Goal: Task Accomplishment & Management: Manage account settings

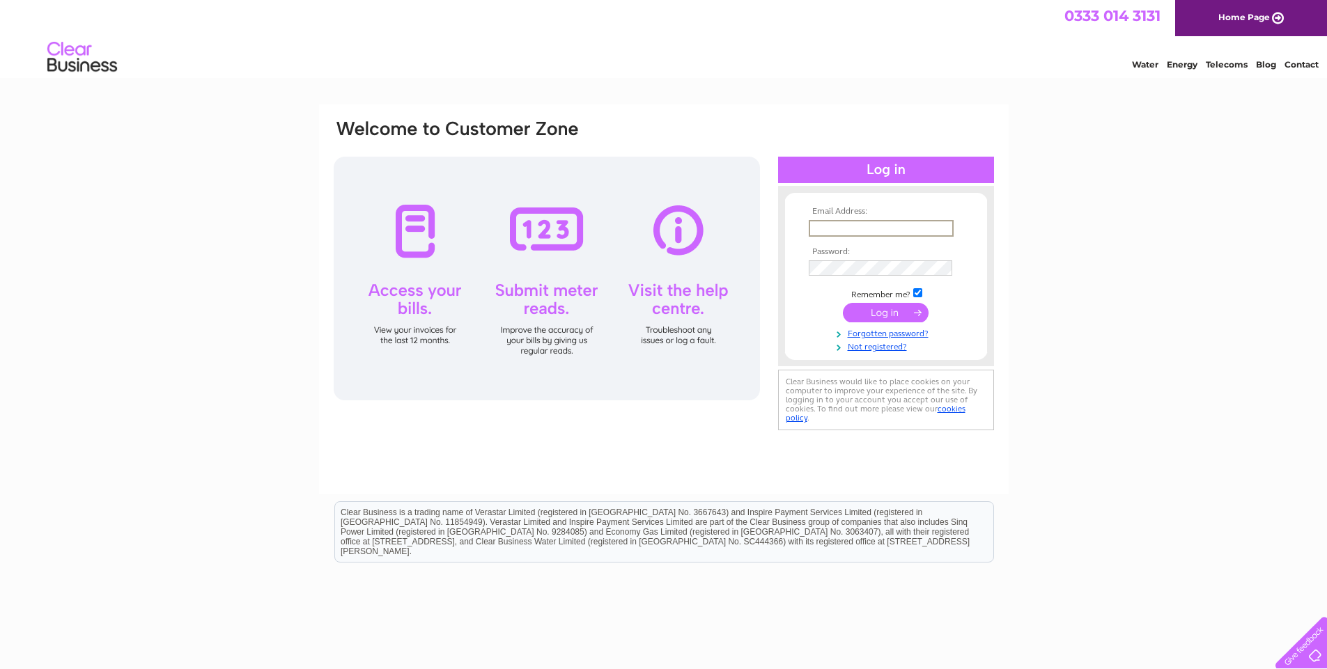
type input "[EMAIL_ADDRESS][DOMAIN_NAME]"
click at [837, 258] on td at bounding box center [886, 267] width 162 height 22
click at [822, 270] on td at bounding box center [886, 267] width 162 height 22
click at [874, 311] on input "submit" at bounding box center [886, 312] width 86 height 20
click at [871, 311] on input "submit" at bounding box center [886, 313] width 86 height 20
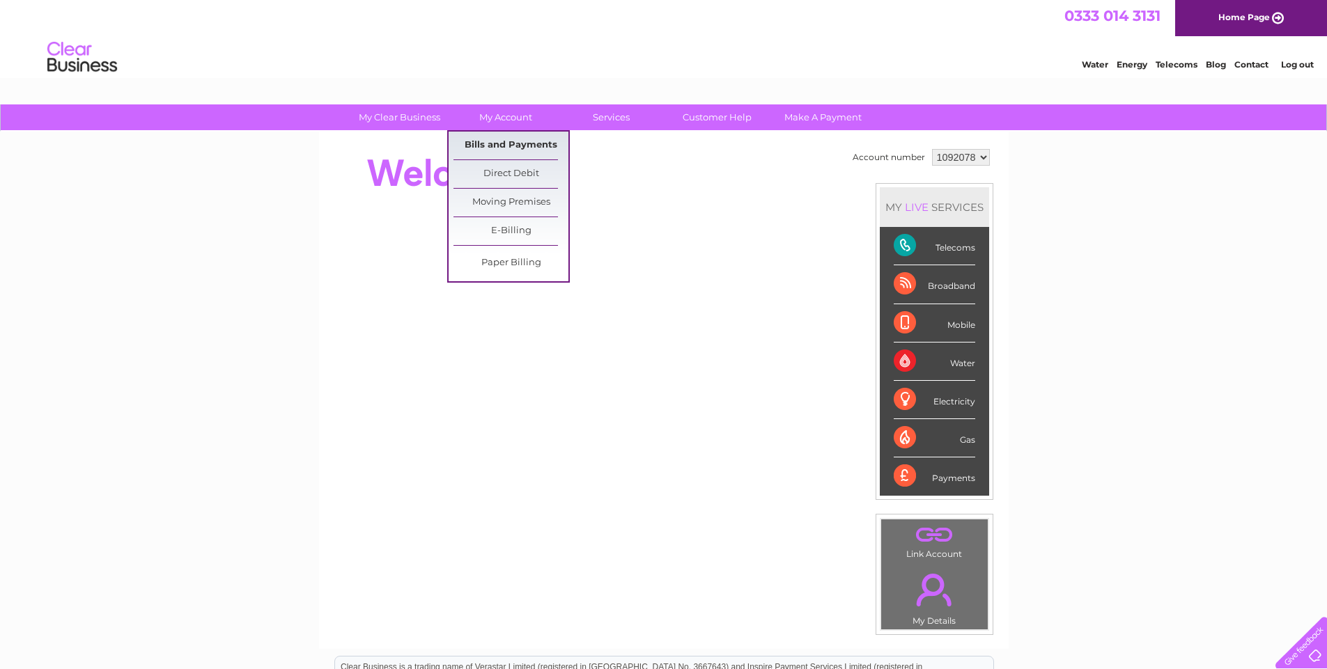
click at [511, 140] on link "Bills and Payments" at bounding box center [510, 146] width 115 height 28
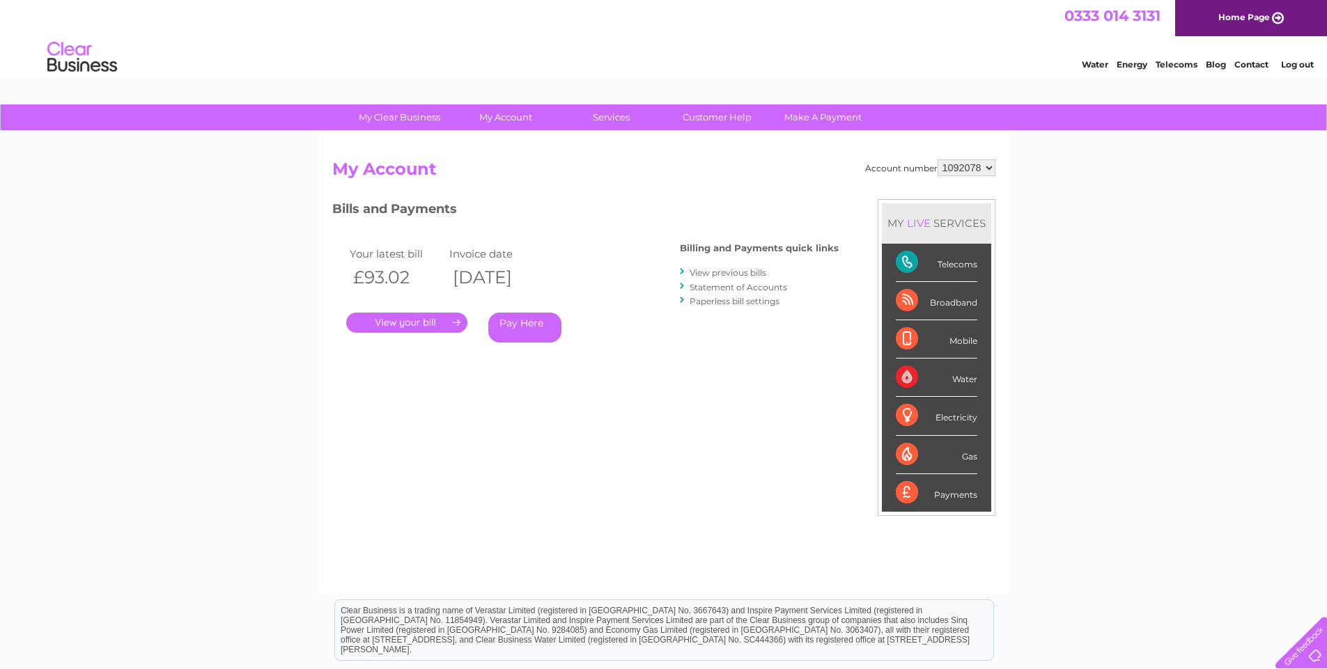
click at [743, 273] on link "View previous bills" at bounding box center [728, 272] width 77 height 10
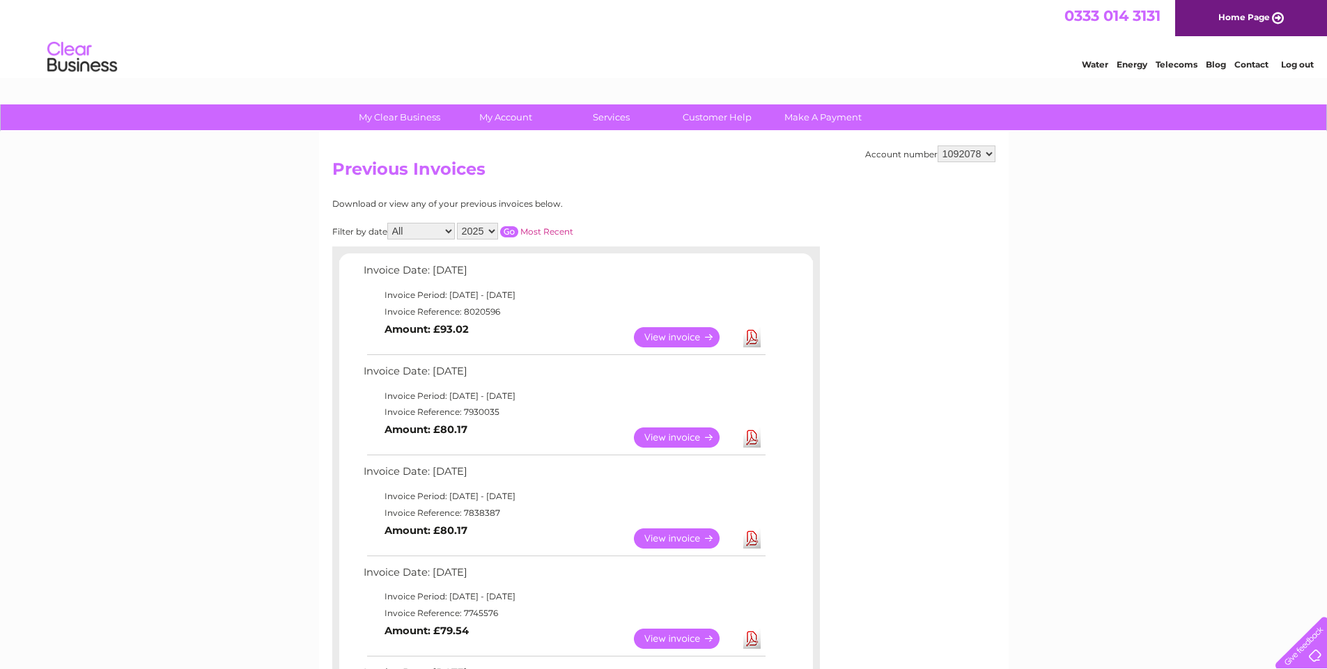
click at [678, 437] on link "View" at bounding box center [685, 438] width 102 height 20
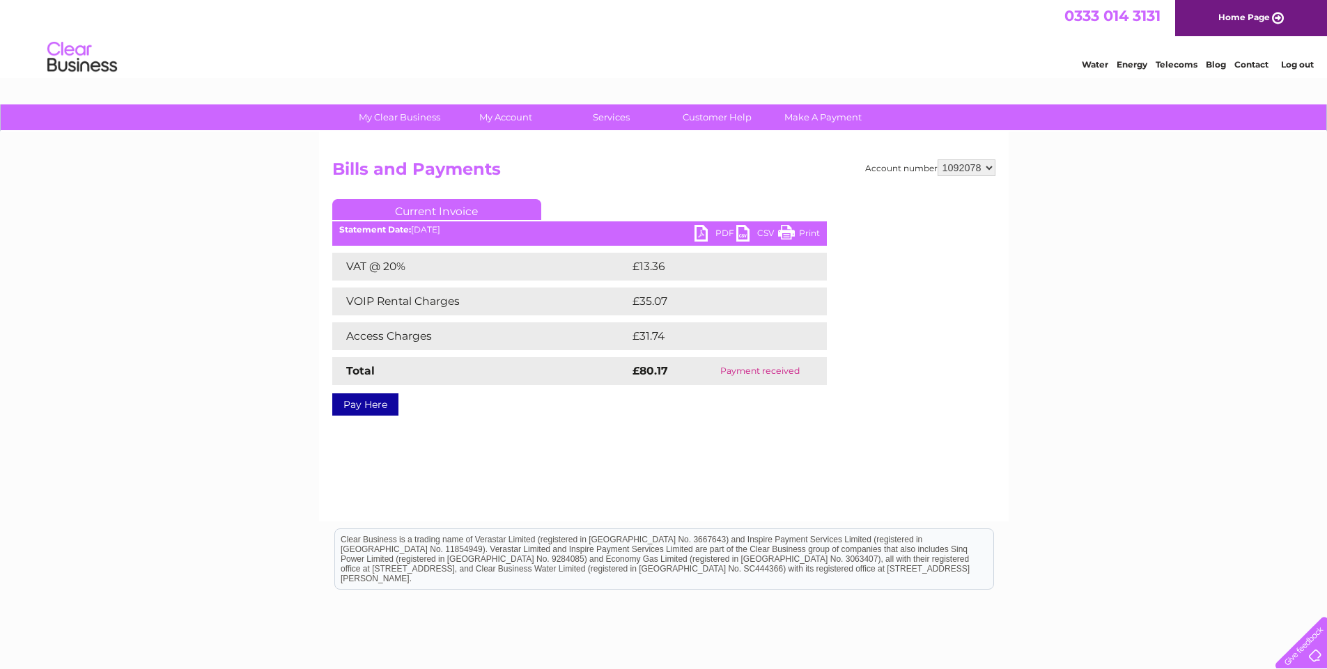
click at [719, 230] on link "PDF" at bounding box center [715, 235] width 42 height 20
